Goal: Find specific page/section

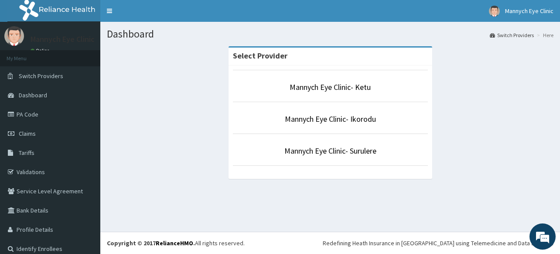
click at [449, 142] on div "Select Provider Mannych Eye Clinic- Ketu Mannych Eye Clinic- Ikorodu Mannych Ey…" at bounding box center [330, 116] width 447 height 141
click at [333, 119] on link "Mannych Eye Clinic- Ikorodu" at bounding box center [330, 119] width 91 height 10
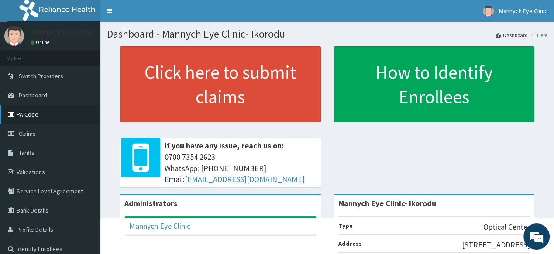
click at [20, 113] on link "PA Code" at bounding box center [50, 114] width 100 height 19
